Goal: Transaction & Acquisition: Purchase product/service

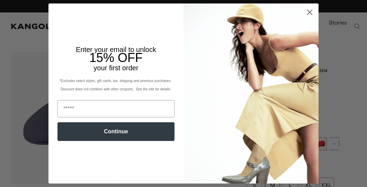
scroll to position [0, 142]
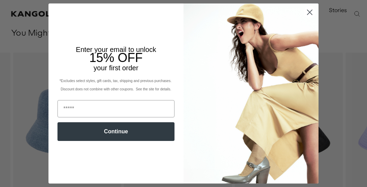
scroll to position [560, 0]
